Goal: Information Seeking & Learning: Learn about a topic

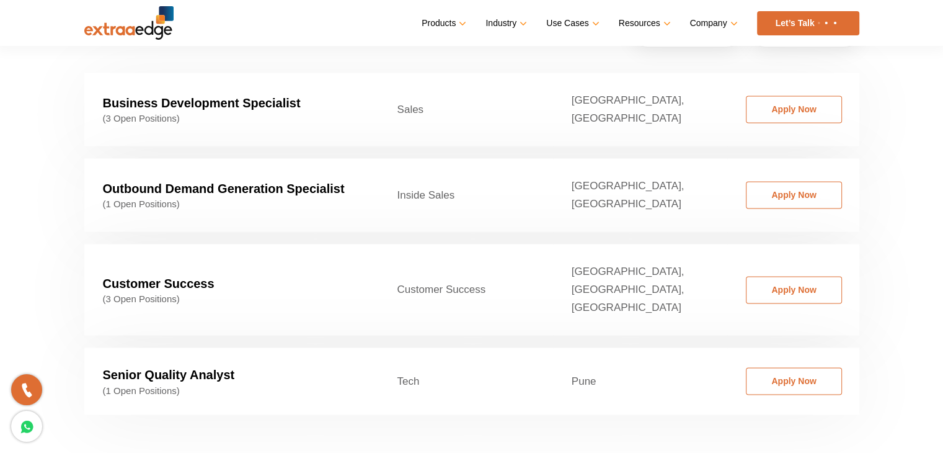
scroll to position [1989, 0]
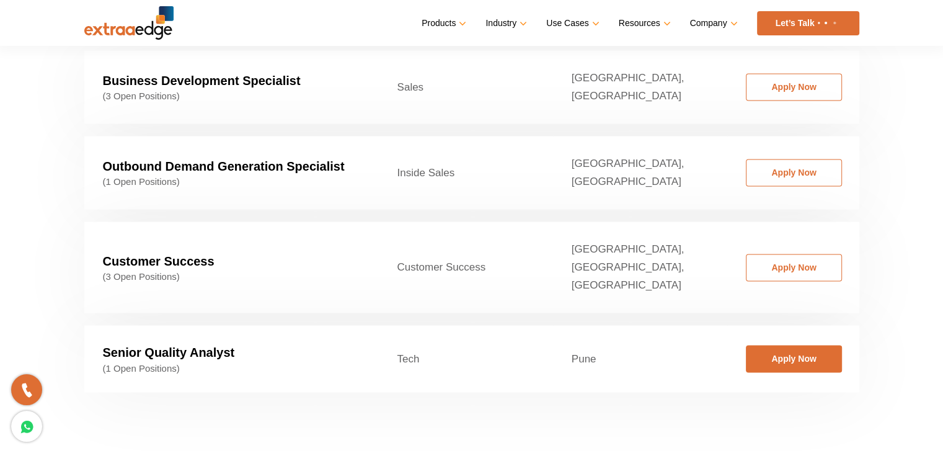
click at [796, 345] on link "Apply Now" at bounding box center [794, 358] width 96 height 27
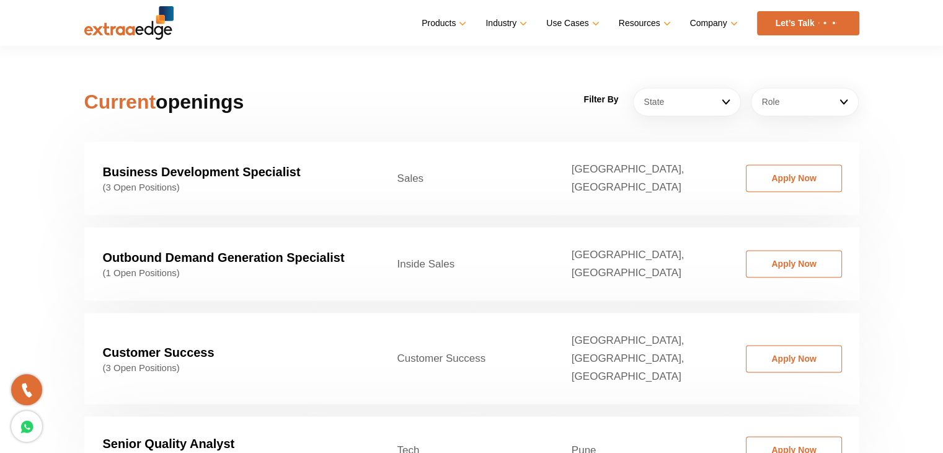
scroll to position [1886, 0]
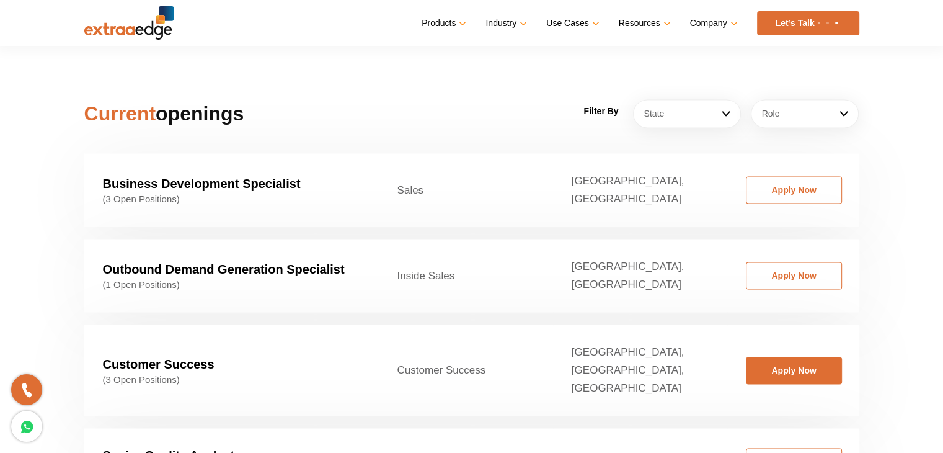
click at [796, 357] on link "Apply Now" at bounding box center [794, 370] width 96 height 27
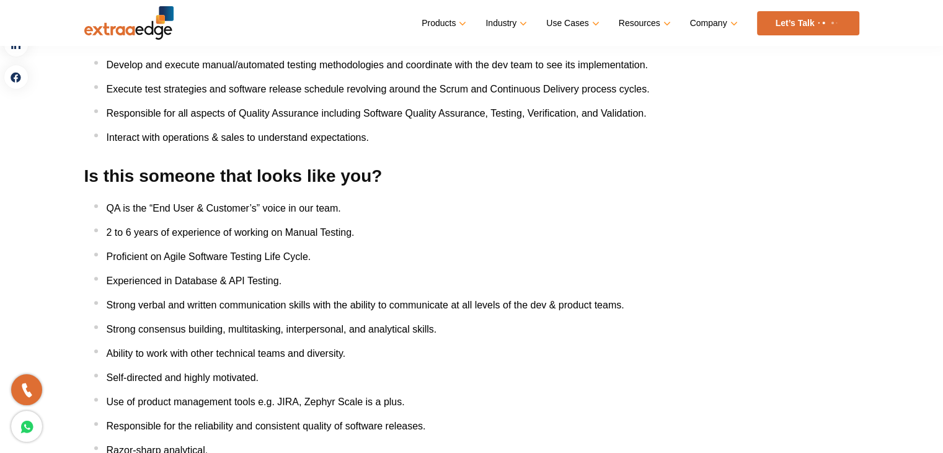
scroll to position [723, 0]
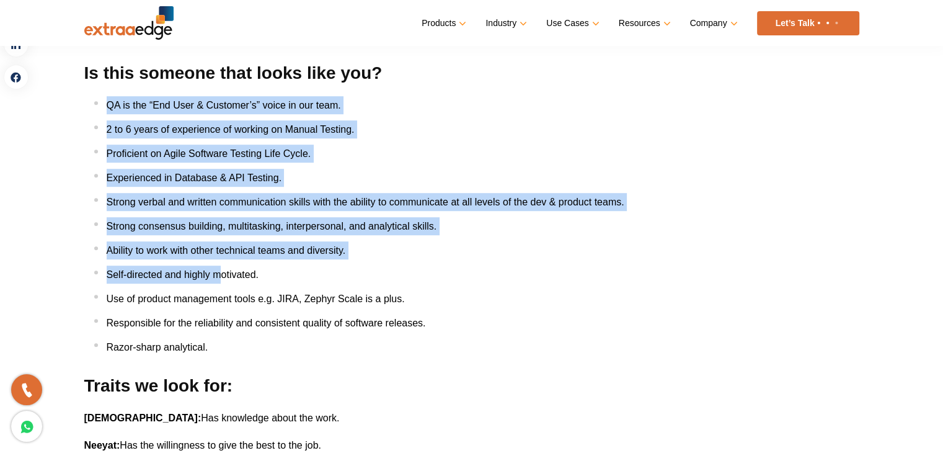
drag, startPoint x: 86, startPoint y: 115, endPoint x: 228, endPoint y: 279, distance: 217.1
click at [224, 279] on div "About ExtraaEdge Ages ago (2015 :)), in the humble abode of Abhishek’s bachelor…" at bounding box center [471, 323] width 775 height 1594
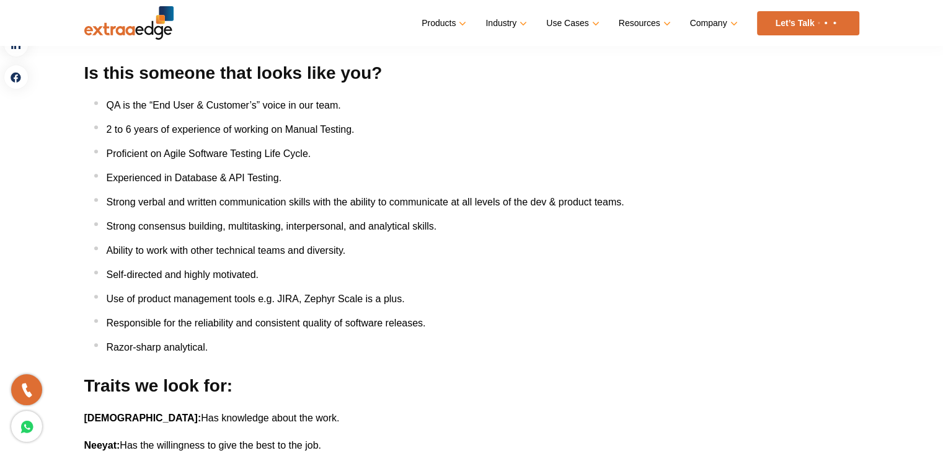
click at [377, 270] on li "Self-directed and highly motivated." at bounding box center [476, 274] width 765 height 18
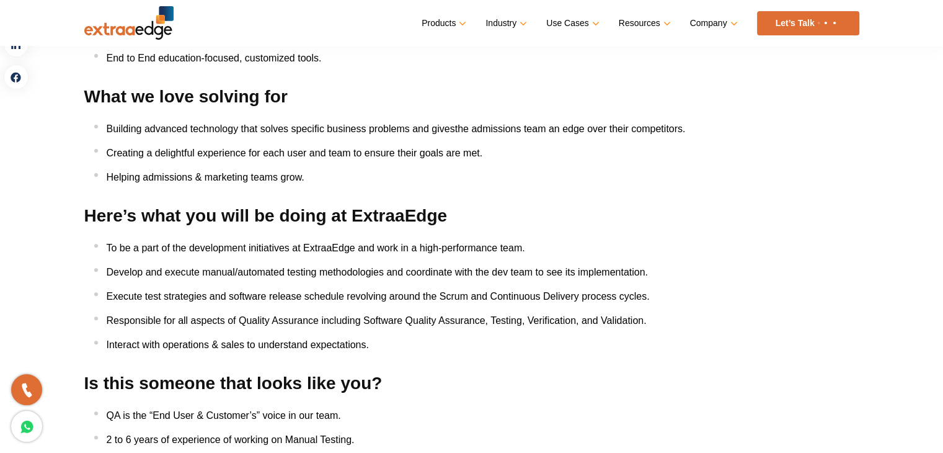
scroll to position [0, 0]
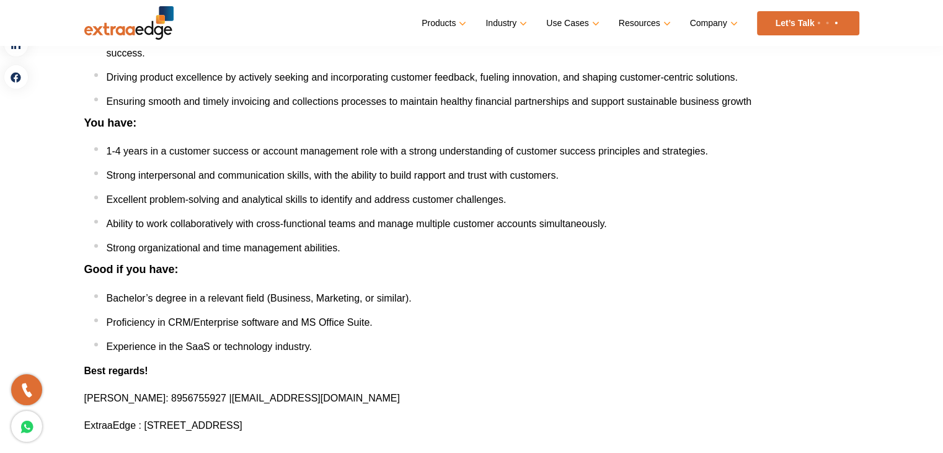
scroll to position [516, 0]
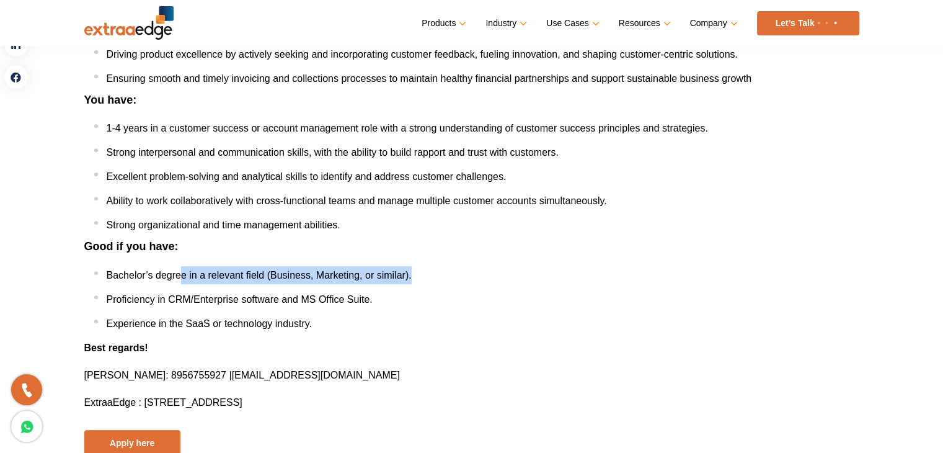
drag, startPoint x: 180, startPoint y: 275, endPoint x: 446, endPoint y: 273, distance: 265.4
click at [446, 273] on li "Bachelor’s degree in a relevant field (Business, Marketing, or similar)." at bounding box center [476, 275] width 765 height 18
click at [468, 321] on li "Experience in the SaaS or technology industry." at bounding box center [476, 323] width 765 height 18
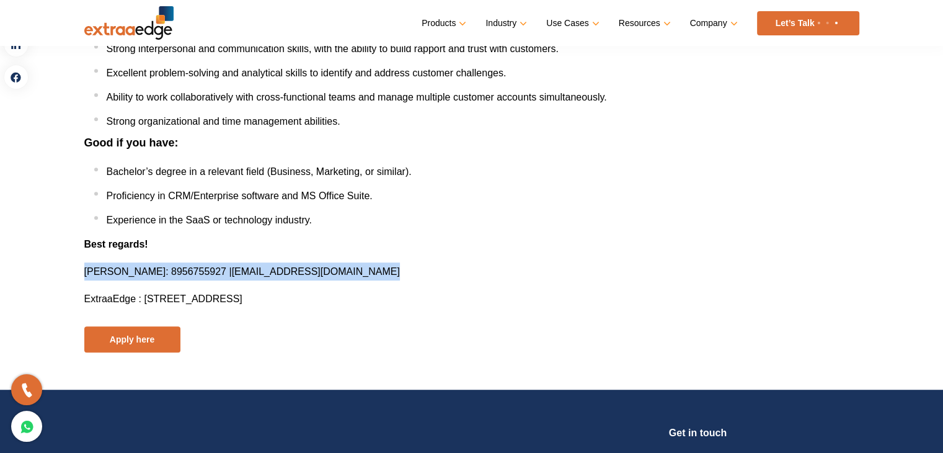
drag, startPoint x: 65, startPoint y: 268, endPoint x: 394, endPoint y: 265, distance: 328.6
copy div "Dipshikha Kulshrestha : 8956755927 | hiring@theextraaedge.com"
